Goal: Complete application form: Complete application form

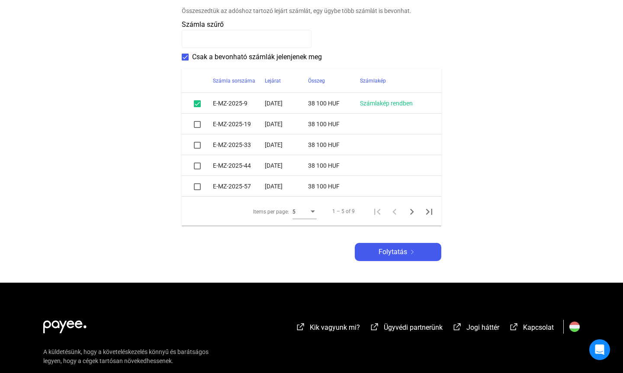
scroll to position [211, 0]
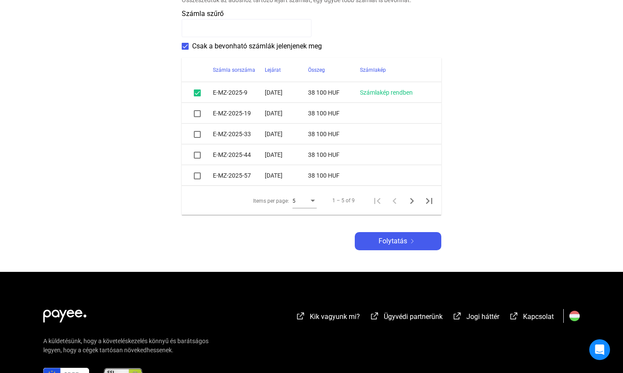
click at [198, 115] on span at bounding box center [197, 113] width 7 height 7
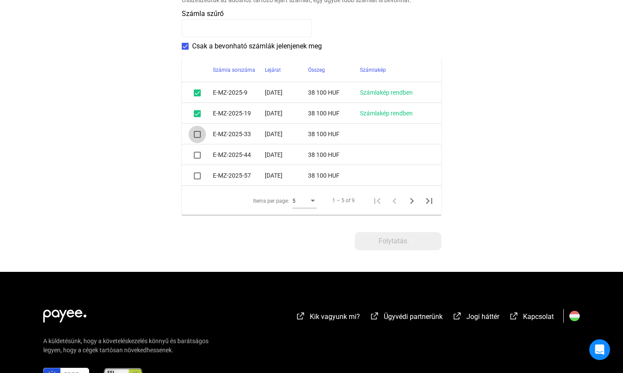
click at [195, 135] on span at bounding box center [197, 134] width 7 height 7
click at [196, 156] on span at bounding box center [197, 155] width 7 height 7
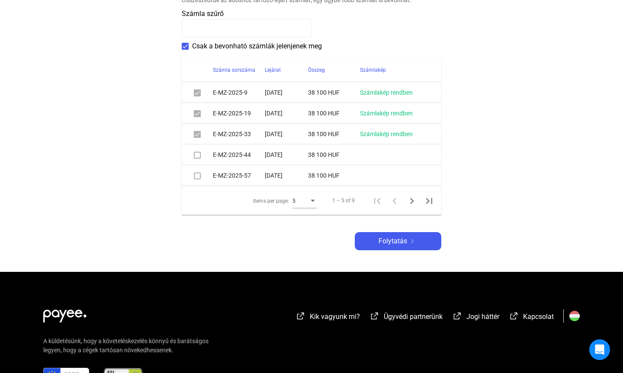
click at [198, 175] on span at bounding box center [197, 176] width 7 height 7
click at [197, 154] on span at bounding box center [197, 155] width 7 height 7
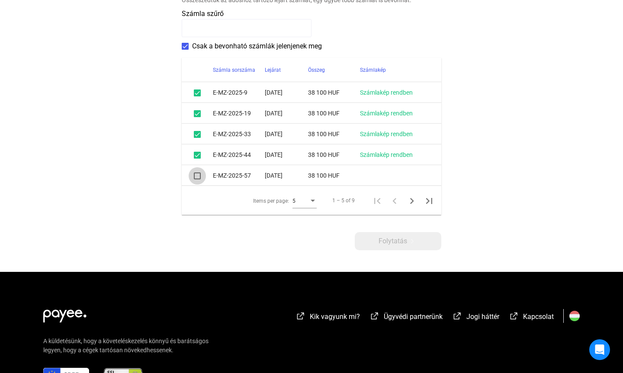
click at [199, 178] on span at bounding box center [197, 176] width 7 height 7
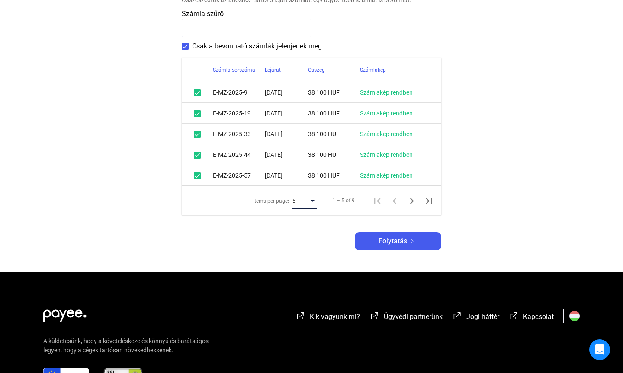
click at [314, 203] on div "Items per page:" at bounding box center [313, 201] width 8 height 7
click at [307, 215] on span "10" at bounding box center [305, 217] width 24 height 10
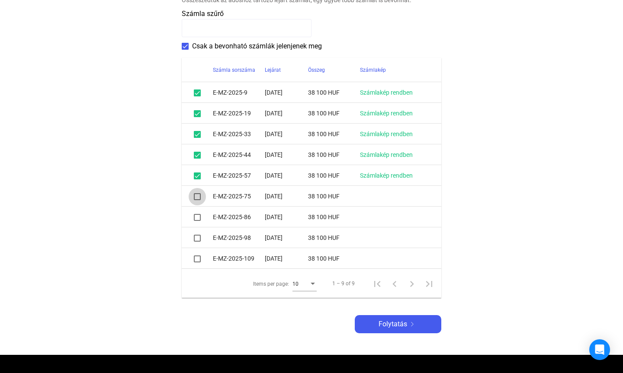
click at [199, 197] on span at bounding box center [197, 196] width 7 height 7
click at [197, 217] on span at bounding box center [197, 217] width 7 height 7
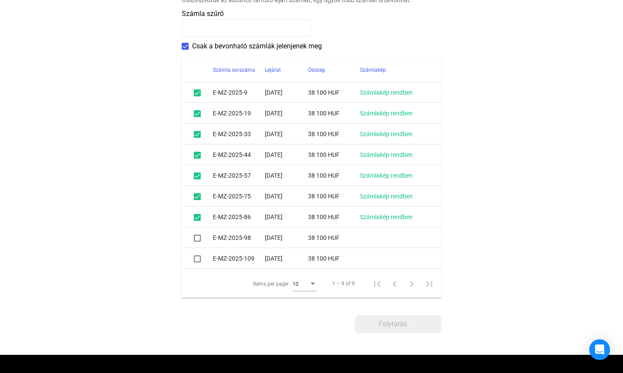
click at [197, 242] on mat-checkbox at bounding box center [197, 238] width 7 height 10
click at [197, 239] on span at bounding box center [197, 238] width 7 height 7
click at [196, 239] on span at bounding box center [197, 238] width 7 height 7
click at [198, 259] on span at bounding box center [197, 259] width 7 height 7
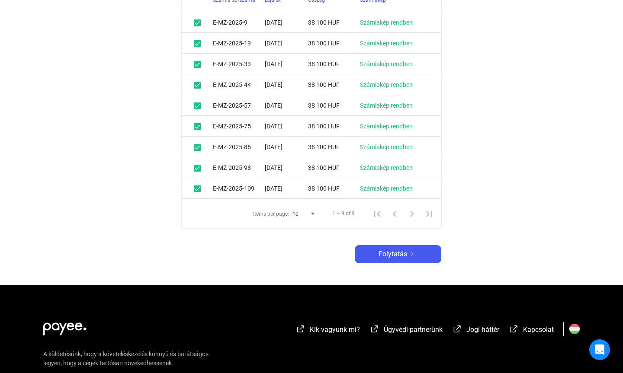
scroll to position [287, 0]
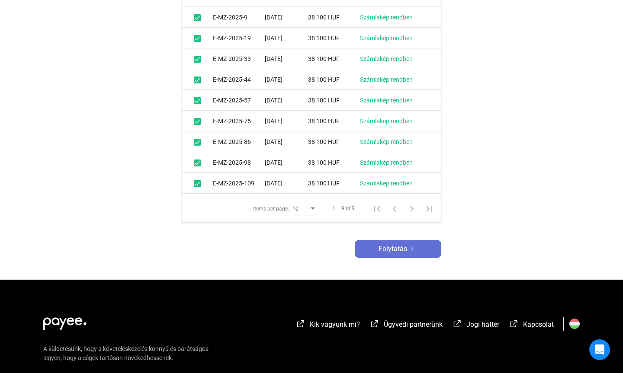
click at [394, 248] on span "Folytatás" at bounding box center [392, 249] width 29 height 10
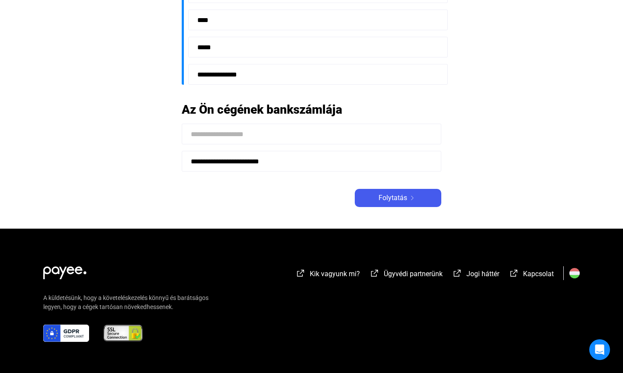
scroll to position [245, 0]
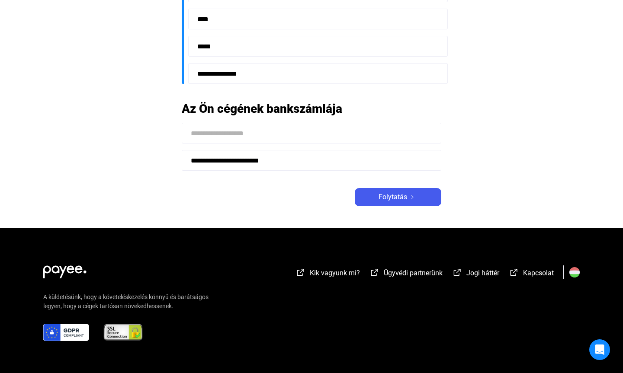
click at [270, 135] on input at bounding box center [311, 133] width 259 height 21
type input "**********"
click at [381, 195] on span "Folytatás" at bounding box center [392, 197] width 29 height 10
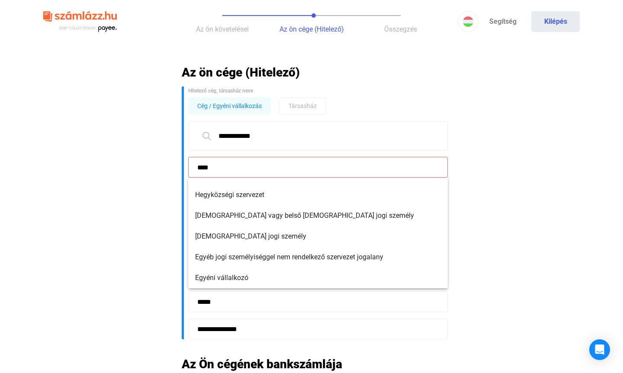
scroll to position [0, 0]
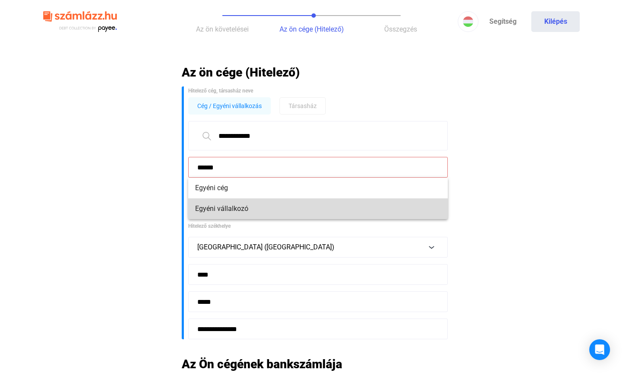
click at [226, 207] on span "Egyéni vállalkozó" at bounding box center [318, 209] width 246 height 10
type input "**********"
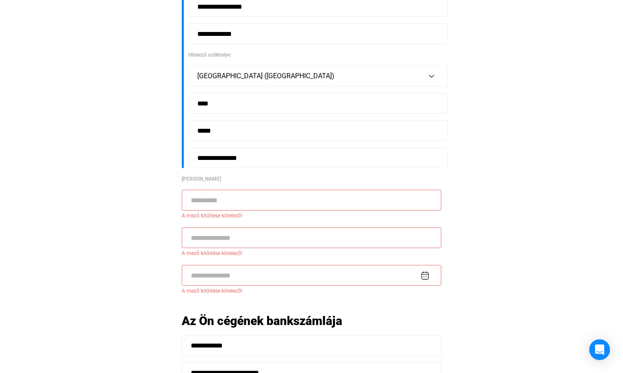
scroll to position [168, 0]
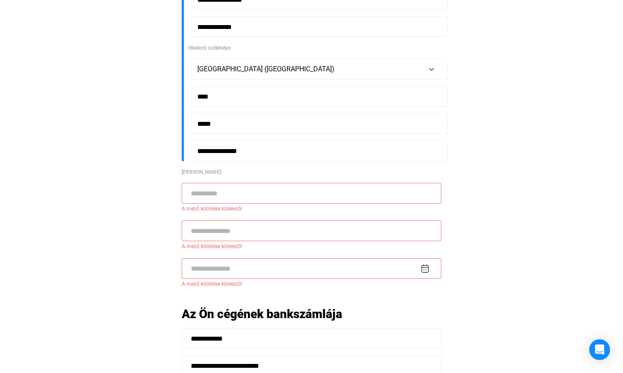
click at [295, 192] on input at bounding box center [311, 193] width 259 height 21
type input "**********"
click at [239, 227] on input at bounding box center [311, 231] width 259 height 21
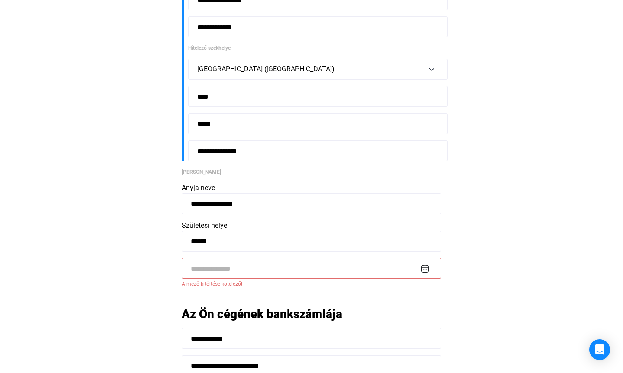
type input "******"
click at [233, 270] on input at bounding box center [311, 268] width 259 height 21
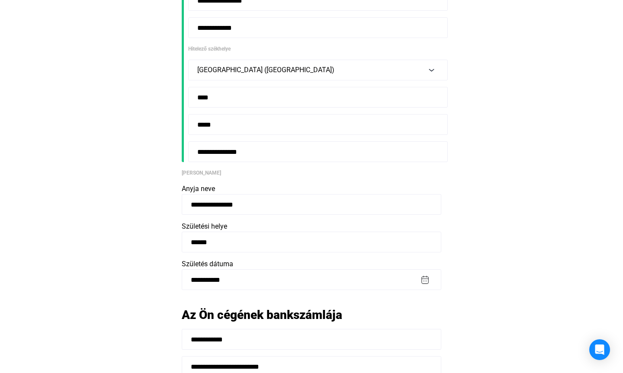
click at [427, 282] on img at bounding box center [424, 279] width 9 height 9
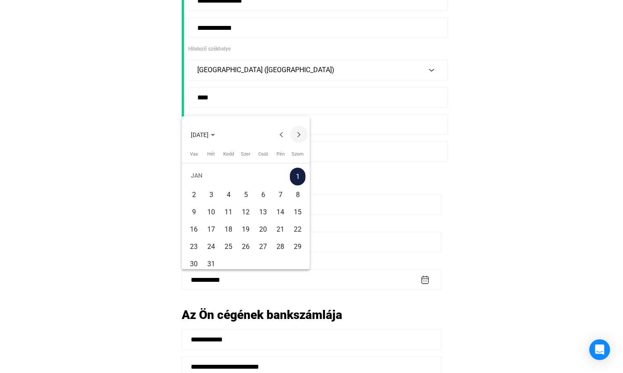
click at [302, 134] on button "Next month" at bounding box center [298, 134] width 17 height 17
click at [302, 135] on button "Next month" at bounding box center [298, 134] width 17 height 17
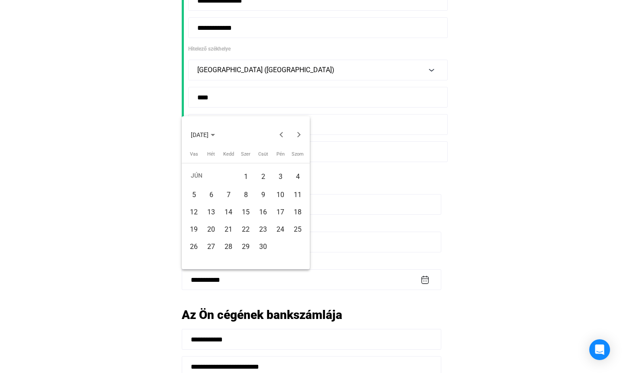
click at [211, 191] on div "6" at bounding box center [211, 195] width 16 height 16
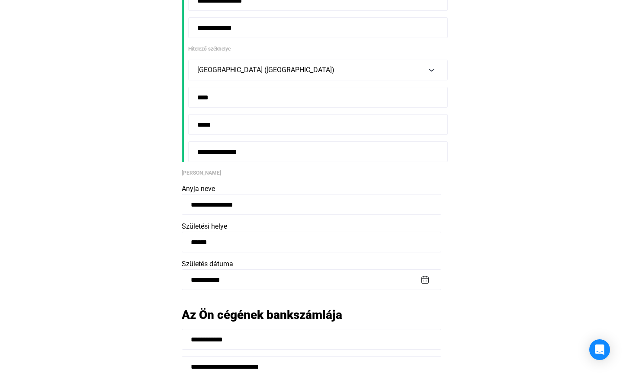
type input "**********"
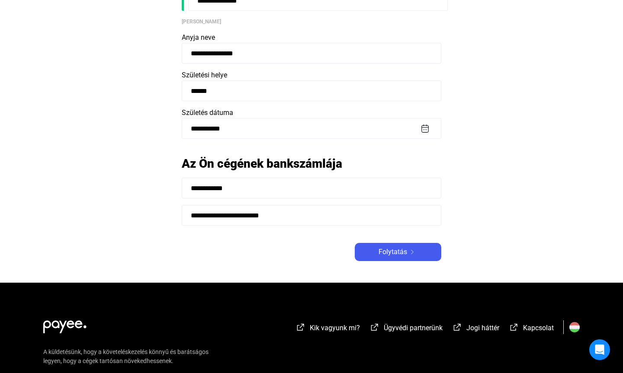
scroll to position [320, 0]
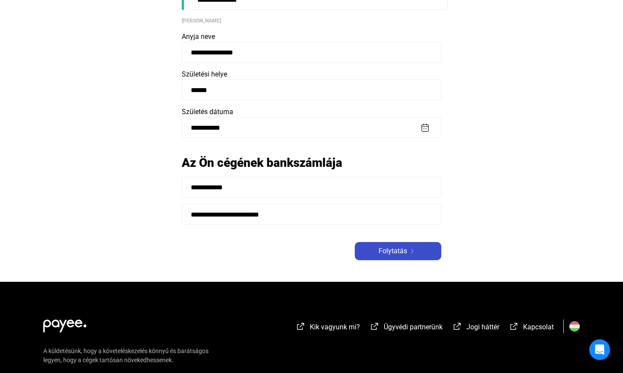
click at [422, 253] on div "Folytatás" at bounding box center [397, 251] width 81 height 10
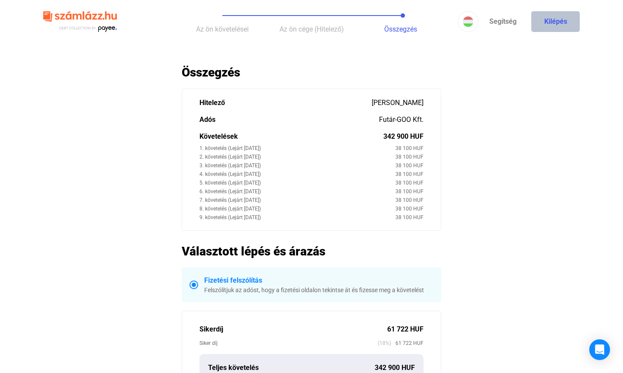
click at [554, 17] on button "Kilépés" at bounding box center [555, 21] width 48 height 21
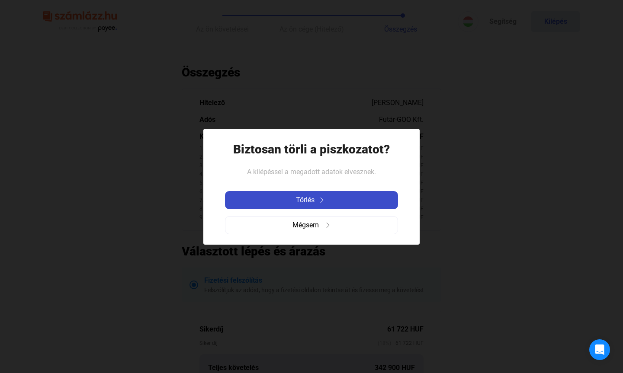
click at [331, 197] on div "Törlés" at bounding box center [311, 200] width 168 height 10
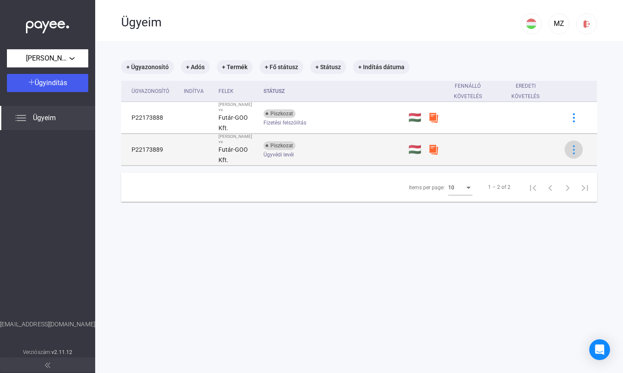
click at [573, 145] on img at bounding box center [573, 149] width 9 height 9
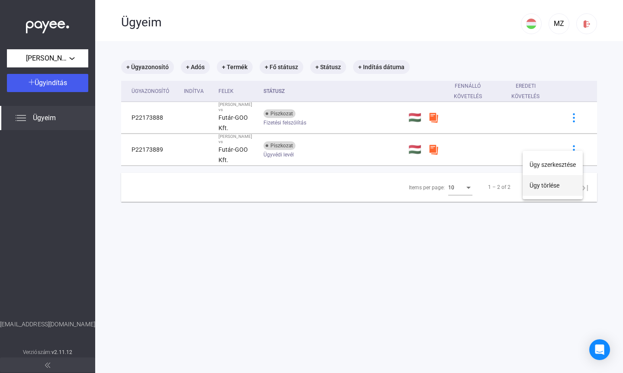
click at [544, 188] on button "Ügy törlése" at bounding box center [552, 185] width 60 height 21
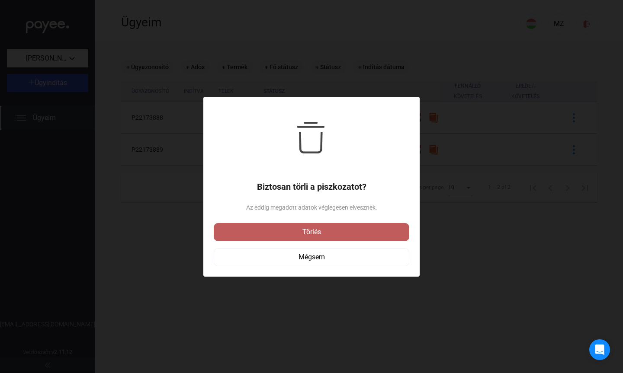
click at [327, 232] on div "Törlés" at bounding box center [311, 232] width 190 height 10
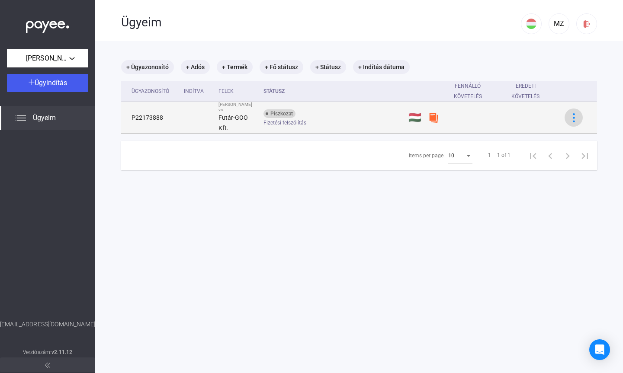
click at [574, 113] on img at bounding box center [573, 117] width 9 height 9
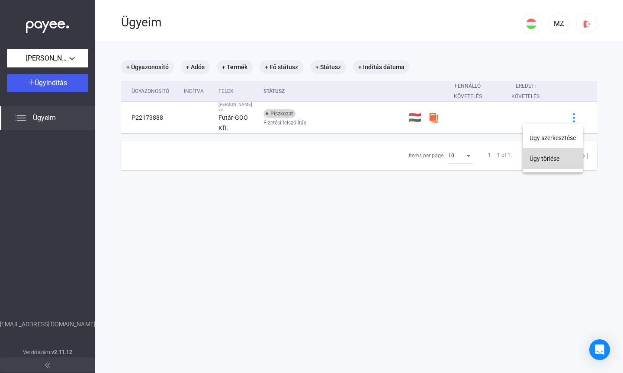
click at [550, 155] on button "Ügy törlése" at bounding box center [552, 158] width 60 height 21
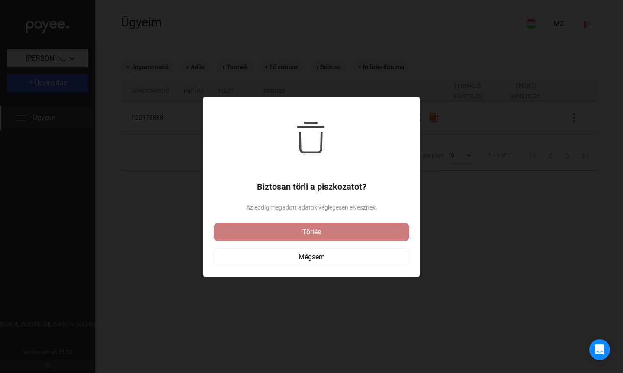
click at [341, 228] on div "Törlés" at bounding box center [311, 232] width 190 height 10
